Goal: Task Accomplishment & Management: Use online tool/utility

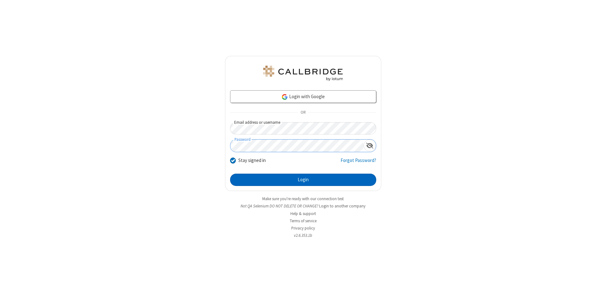
click at [303, 180] on button "Login" at bounding box center [303, 180] width 146 height 13
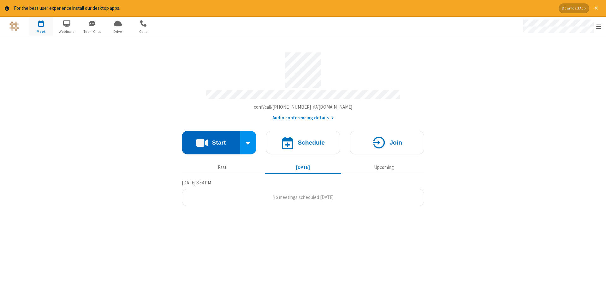
click at [211, 140] on button "Start" at bounding box center [211, 143] width 58 height 24
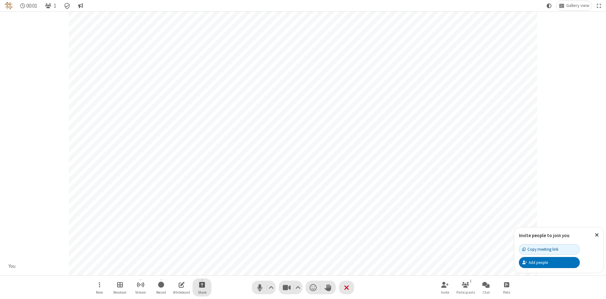
click at [202, 284] on span "Start sharing" at bounding box center [202, 285] width 6 height 8
click at [176, 269] on span "Share my screen" at bounding box center [176, 269] width 7 height 5
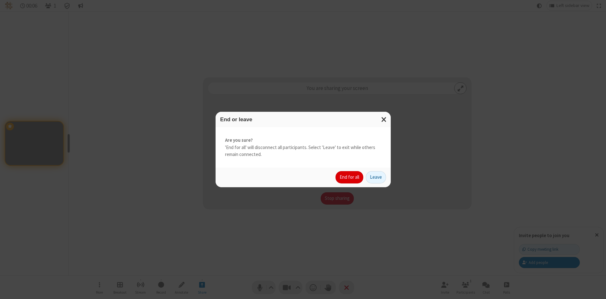
click at [350, 177] on button "End for all" at bounding box center [350, 177] width 28 height 13
